Goal: Check status

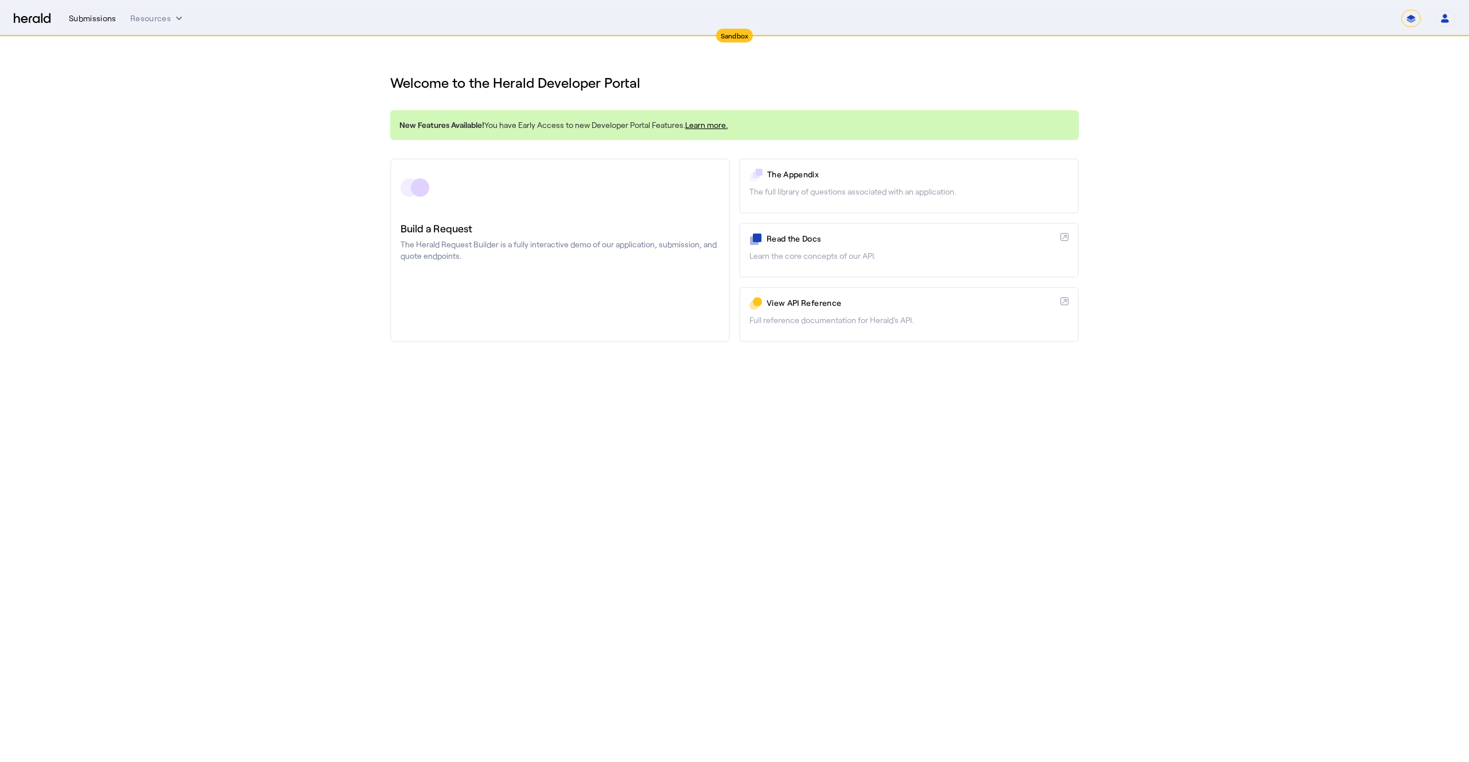
click at [108, 20] on div "Submissions" at bounding box center [93, 18] width 48 height 11
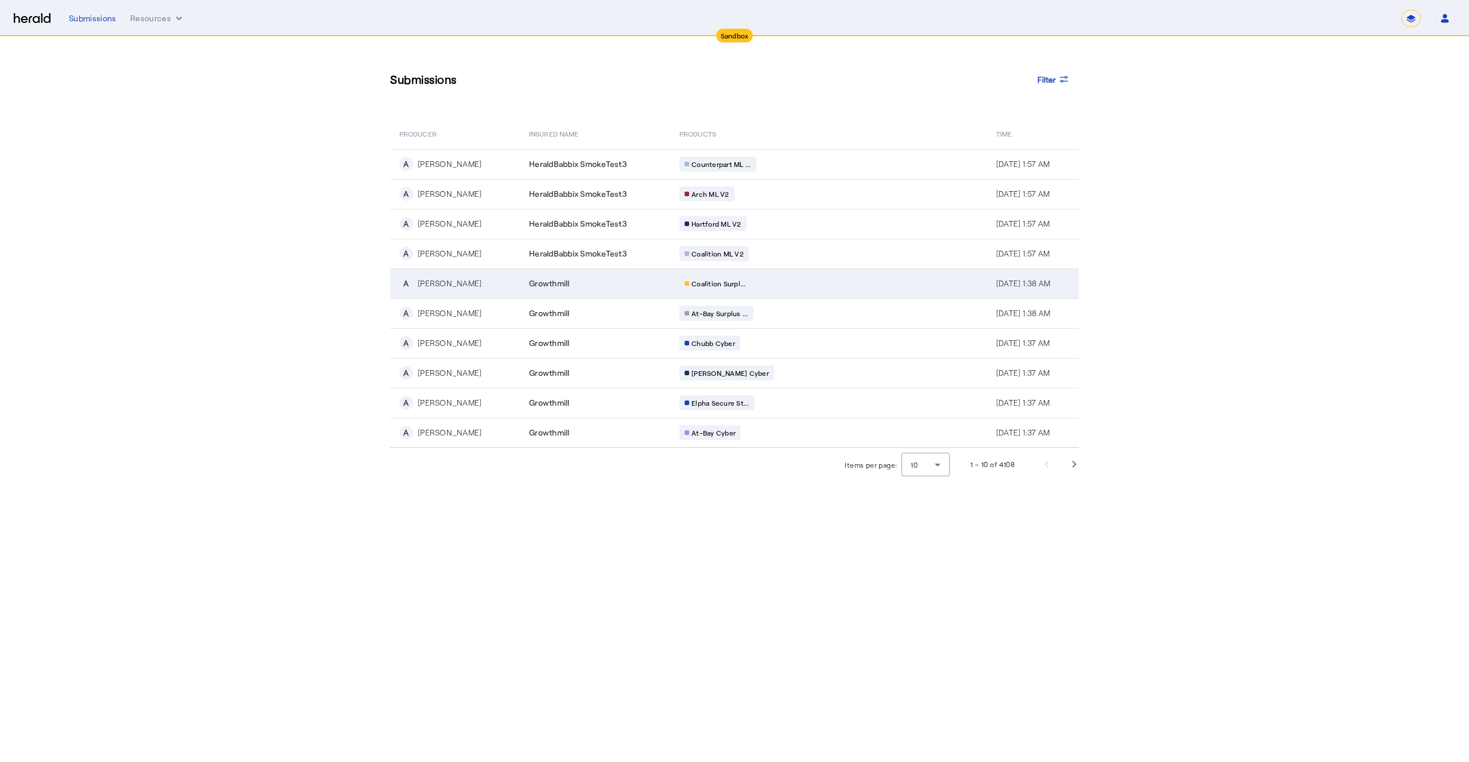
click at [584, 288] on div "Growthmill" at bounding box center [597, 283] width 137 height 11
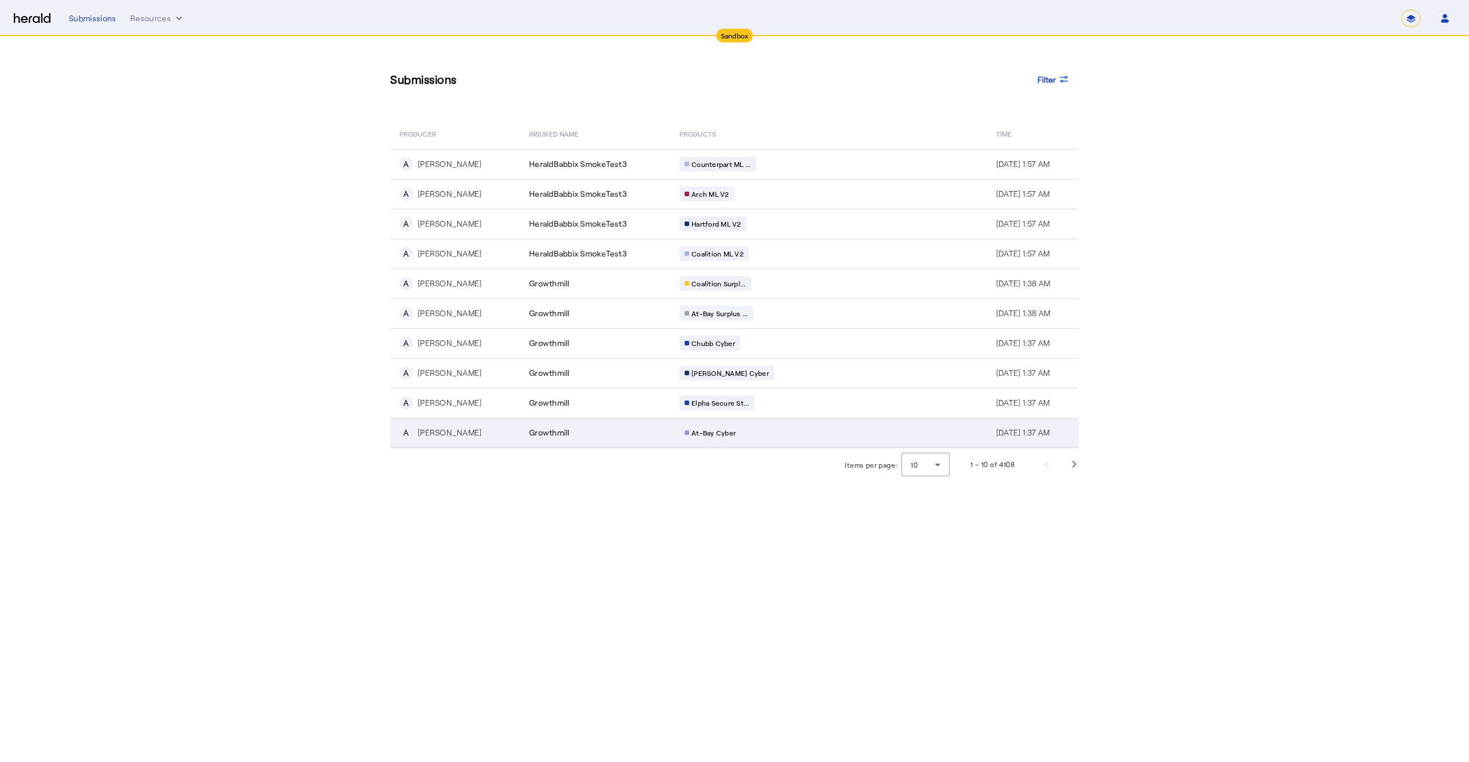
click at [896, 420] on td "At-Bay Cyber" at bounding box center [828, 433] width 317 height 30
